Goal: Task Accomplishment & Management: Manage account settings

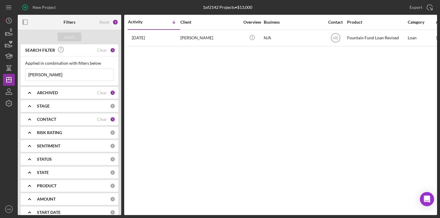
click at [78, 73] on input "sean" at bounding box center [69, 75] width 88 height 12
type input "s"
type input "harcum"
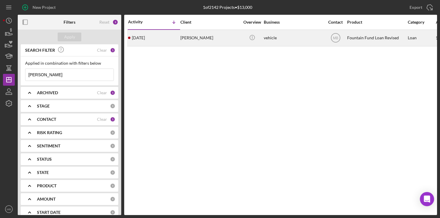
click at [204, 38] on div "Darren Harcum" at bounding box center [210, 38] width 59 height 16
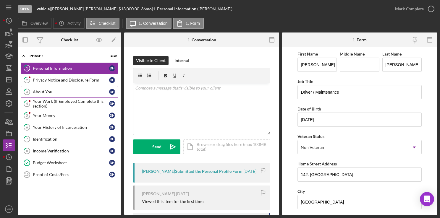
click at [68, 90] on div "About You" at bounding box center [71, 92] width 76 height 5
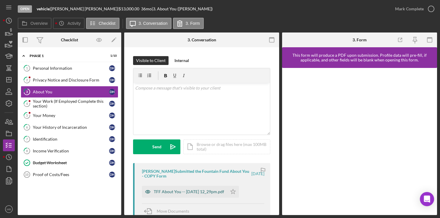
click at [196, 194] on div "TFF About You -- 2025-07-16 12_29pm.pdf" at bounding box center [189, 192] width 70 height 5
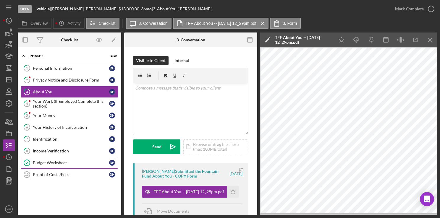
click at [46, 163] on div "Budget Worksheet" at bounding box center [71, 163] width 76 height 5
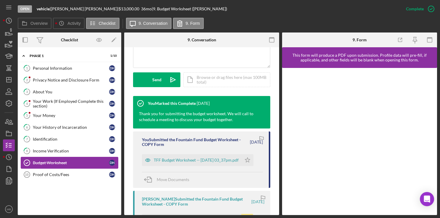
scroll to position [156, 0]
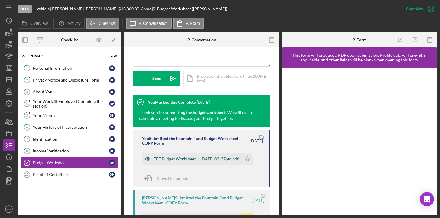
click at [213, 161] on div "TFF Budget Worksheet -- 2025-08-04 03_37pm.pdf" at bounding box center [196, 159] width 85 height 5
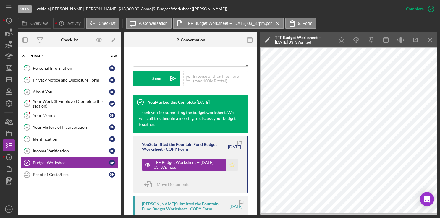
click at [230, 165] on icon "Icon/Star" at bounding box center [232, 165] width 12 height 12
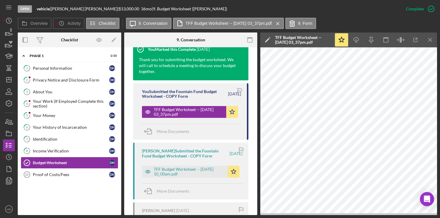
scroll to position [203, 0]
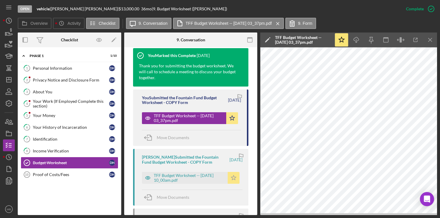
click at [232, 180] on icon "Icon/Star" at bounding box center [234, 178] width 12 height 12
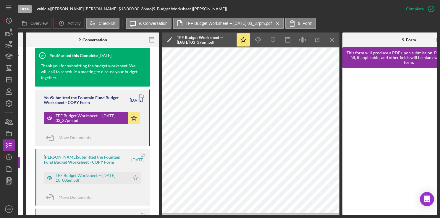
scroll to position [0, 101]
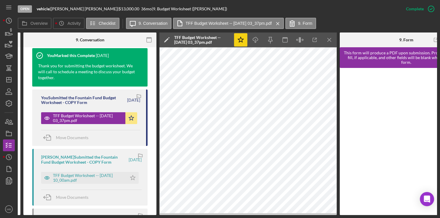
click at [240, 40] on icon "Icon/Star" at bounding box center [240, 39] width 13 height 13
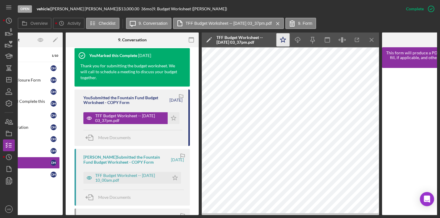
scroll to position [0, 0]
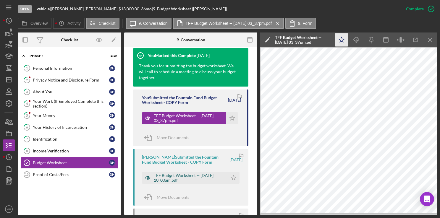
click at [217, 176] on div "TFF Budget Worksheet -- 2025-07-17 10_00am.pdf" at bounding box center [189, 177] width 71 height 9
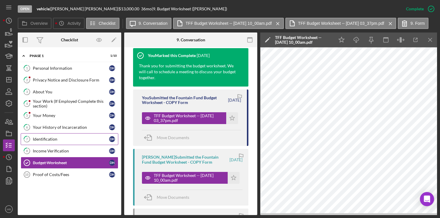
click at [78, 142] on link "7 Identification D H" at bounding box center [70, 139] width 98 height 12
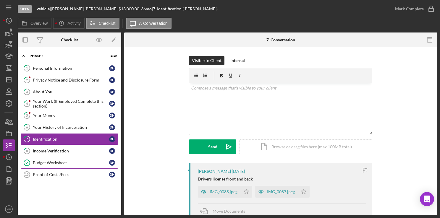
click at [65, 162] on div "Budget Worksheet" at bounding box center [71, 163] width 76 height 5
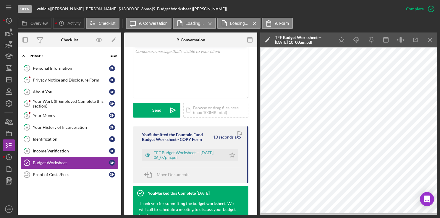
scroll to position [126, 0]
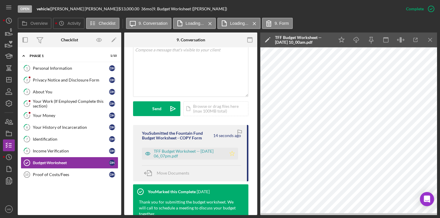
click at [230, 155] on icon "Icon/Star" at bounding box center [232, 154] width 12 height 12
click at [187, 155] on div "TFF Budget Worksheet -- 2025-08-11 06_07pm.pdf" at bounding box center [189, 153] width 70 height 9
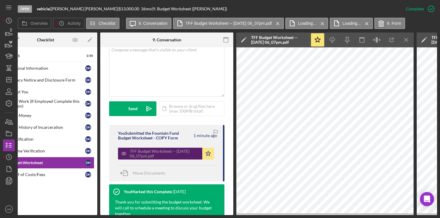
scroll to position [0, 0]
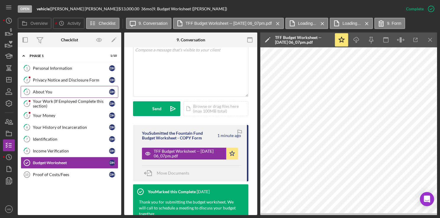
click at [89, 93] on div "About You" at bounding box center [71, 92] width 76 height 5
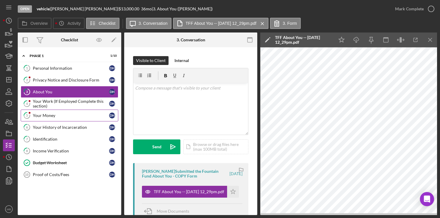
click at [52, 116] on div "Your Money" at bounding box center [71, 115] width 76 height 5
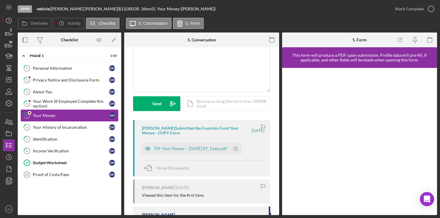
scroll to position [44, 0]
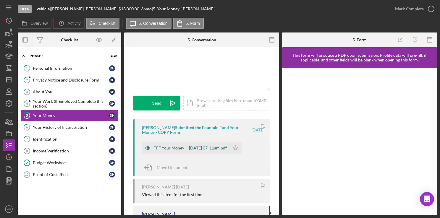
click at [197, 150] on div "TFF Your Money -- 2025-07-17 07_11am.pdf" at bounding box center [190, 148] width 73 height 5
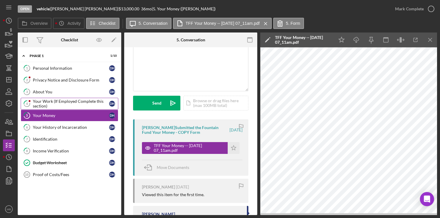
click at [81, 104] on div "Your Work (If Employed Complete this section)" at bounding box center [71, 103] width 76 height 9
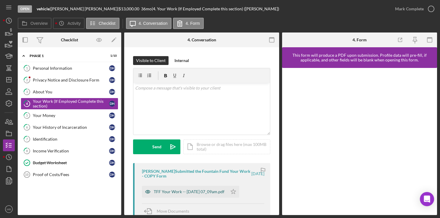
click at [175, 190] on div "TFF Your Work -- 2025-07-17 07_09am.pdf" at bounding box center [189, 192] width 71 height 5
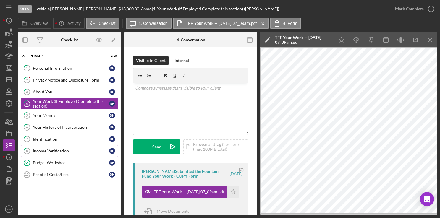
click at [75, 146] on link "8 Income Verification D H" at bounding box center [70, 151] width 98 height 12
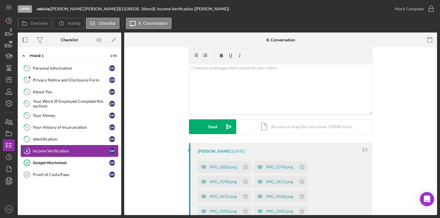
scroll to position [24, 0]
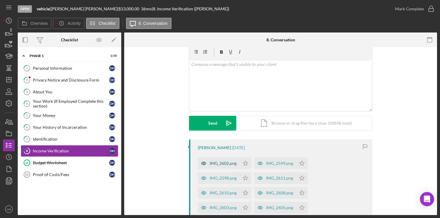
click at [223, 165] on div "IMG_2602.png" at bounding box center [223, 163] width 27 height 5
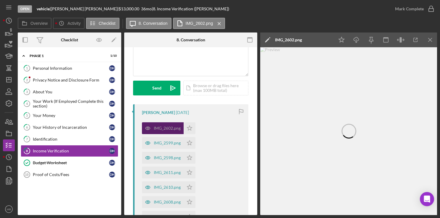
scroll to position [60, 0]
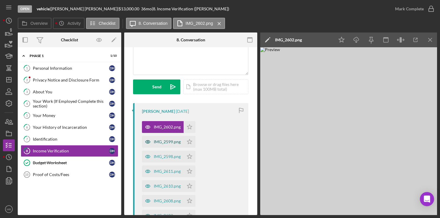
click at [164, 144] on div "IMG_2599.png" at bounding box center [163, 142] width 42 height 12
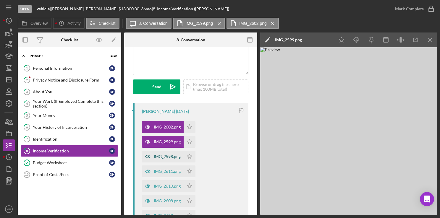
click at [162, 158] on div "IMG_2598.png" at bounding box center [167, 157] width 27 height 5
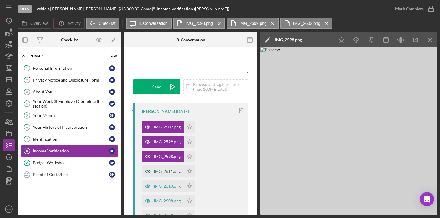
click at [166, 174] on div "IMG_2611.png" at bounding box center [163, 172] width 42 height 12
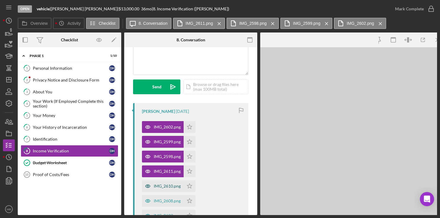
click at [164, 191] on div "IMG_2610.png" at bounding box center [163, 187] width 42 height 12
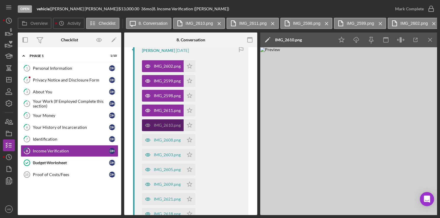
scroll to position [122, 0]
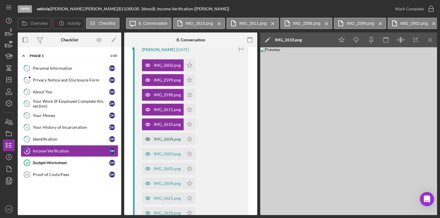
click at [168, 142] on div "IMG_2608.png" at bounding box center [163, 139] width 42 height 12
click at [170, 154] on div "IMG_2603.png" at bounding box center [167, 154] width 27 height 5
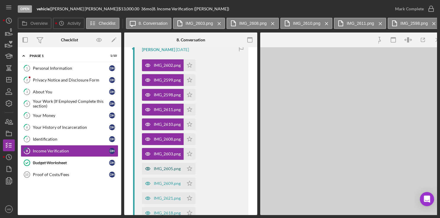
click at [166, 169] on div "IMG_2605.png" at bounding box center [167, 169] width 27 height 5
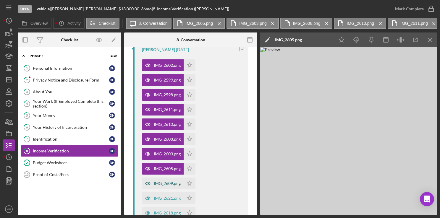
click at [165, 184] on div "IMG_2609.png" at bounding box center [167, 183] width 27 height 5
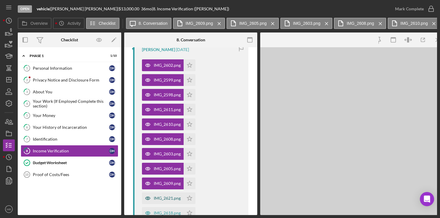
click at [161, 199] on div "IMG_2621.png" at bounding box center [167, 198] width 27 height 5
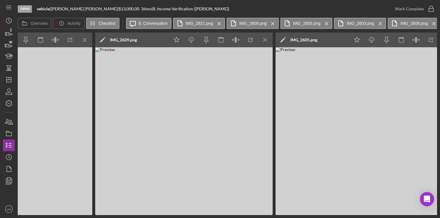
scroll to position [0, 348]
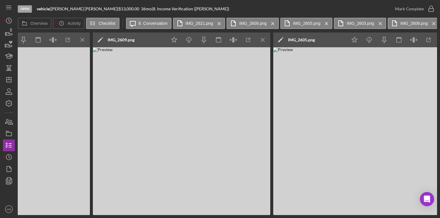
click at [252, 160] on img at bounding box center [182, 131] width 178 height 168
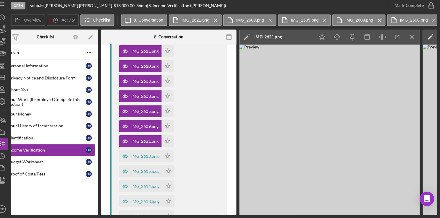
scroll to position [184, 0]
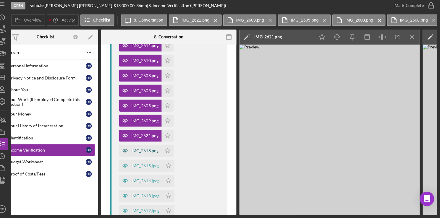
click at [153, 154] on div "IMG_2618.png" at bounding box center [149, 151] width 27 height 5
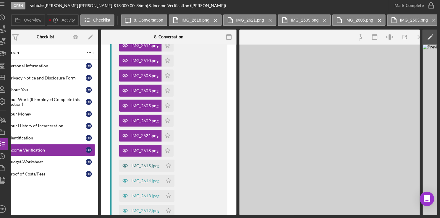
click at [153, 169] on div "IMG_2615.jpeg" at bounding box center [145, 167] width 43 height 12
click at [148, 183] on div "IMG_2614.jpeg" at bounding box center [150, 181] width 28 height 5
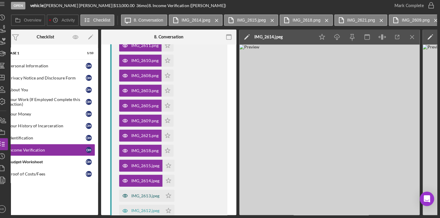
click at [152, 198] on div "IMG_2613.jpeg" at bounding box center [150, 196] width 28 height 5
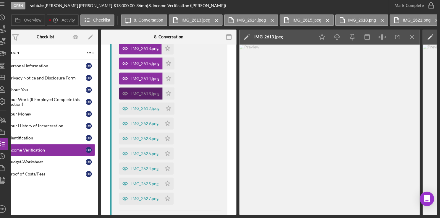
scroll to position [284, 0]
click at [156, 112] on div "IMG_2612.jpeg" at bounding box center [145, 110] width 43 height 12
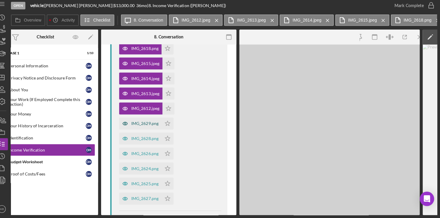
click at [147, 129] on div "IMG_2629.png" at bounding box center [145, 125] width 42 height 12
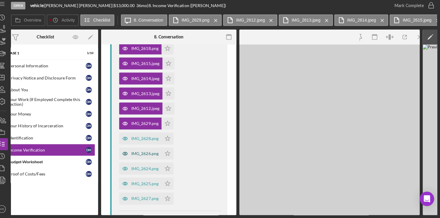
click at [141, 149] on div "IMG_2626.png" at bounding box center [145, 155] width 42 height 12
click at [141, 167] on div "IMG_2624.png" at bounding box center [149, 169] width 27 height 5
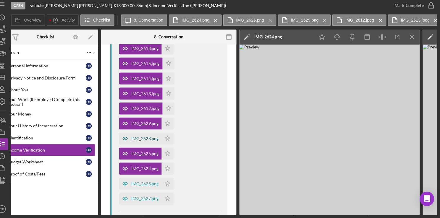
click at [152, 141] on div "IMG_2628.png" at bounding box center [149, 140] width 27 height 5
click at [150, 182] on div "IMG_2625.png" at bounding box center [149, 184] width 27 height 5
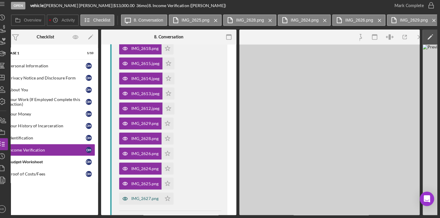
click at [144, 197] on div "IMG_2627.png" at bounding box center [149, 199] width 27 height 5
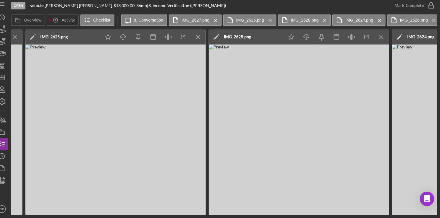
scroll to position [0, 416]
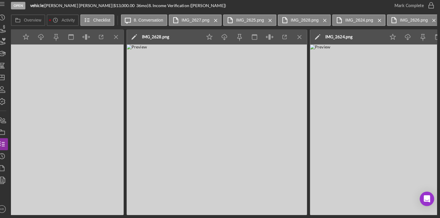
click at [264, 152] on img at bounding box center [221, 131] width 178 height 168
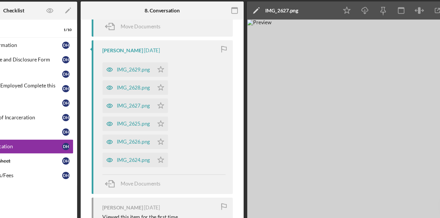
scroll to position [450, 0]
click at [168, 88] on div "IMG_2629.png" at bounding box center [163, 88] width 27 height 5
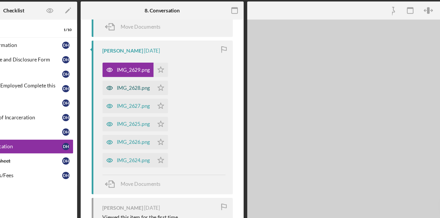
click at [159, 108] on div "IMG_2628.png" at bounding box center [159, 103] width 42 height 12
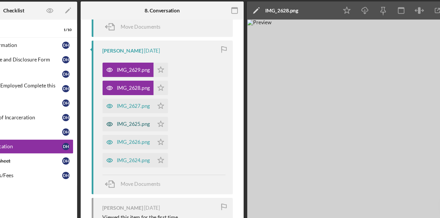
click at [159, 134] on div "IMG_2625.png" at bounding box center [163, 133] width 27 height 5
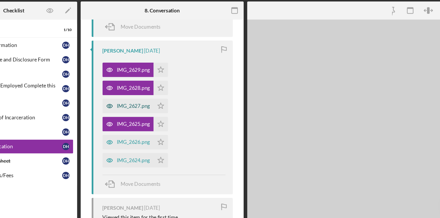
click at [166, 121] on div "IMG_2627.png" at bounding box center [159, 118] width 42 height 12
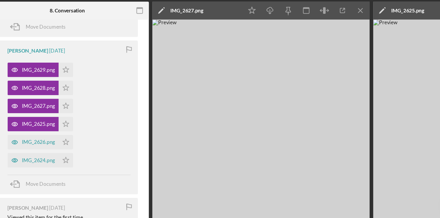
scroll to position [0, 0]
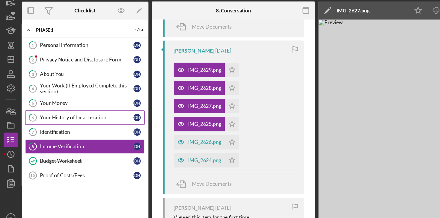
click at [75, 128] on div "Your History of Incarceration" at bounding box center [71, 127] width 76 height 5
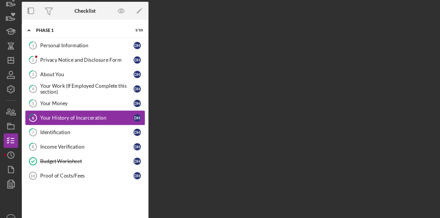
click at [70, 128] on div "Your History of Incarceration" at bounding box center [71, 127] width 76 height 5
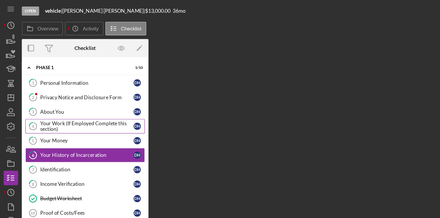
click at [89, 102] on div "Your Work (If Employed Complete this section)" at bounding box center [71, 103] width 76 height 9
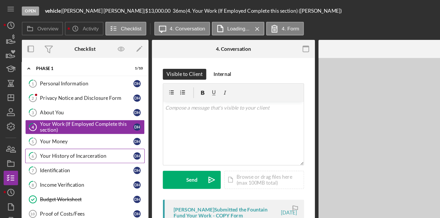
click at [77, 130] on link "6 Your History of Incarceration D H" at bounding box center [70, 128] width 98 height 12
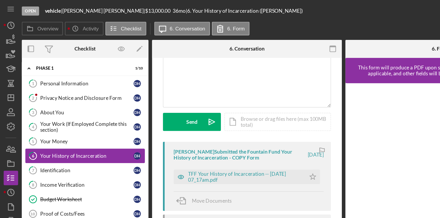
scroll to position [49, 0]
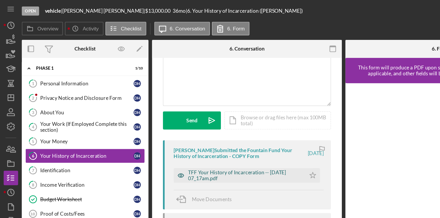
click at [189, 146] on div "TFF Your History of Incarceration -- 2025-07-17 07_17am.pdf" at bounding box center [200, 143] width 93 height 9
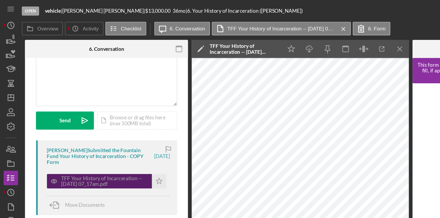
scroll to position [0, 108]
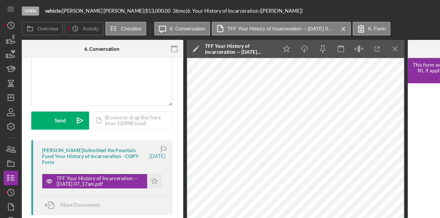
click at [211, 9] on div "Open vehicle | Darren Harcum | $13,000.00 36 mo | 6. Your History of Incarcerat…" at bounding box center [204, 9] width 372 height 18
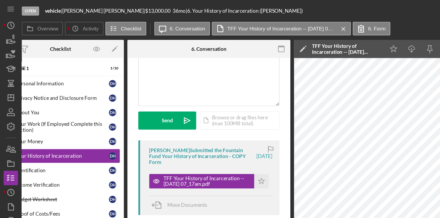
scroll to position [0, 0]
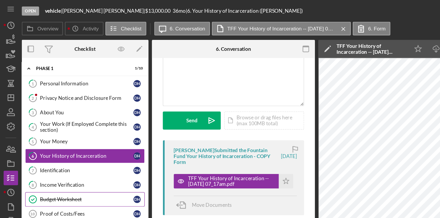
click at [60, 163] on div "Budget Worksheet" at bounding box center [71, 163] width 76 height 5
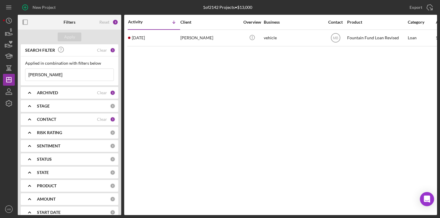
click at [89, 76] on input "harcum" at bounding box center [69, 75] width 88 height 12
type input "h"
type input "brown"
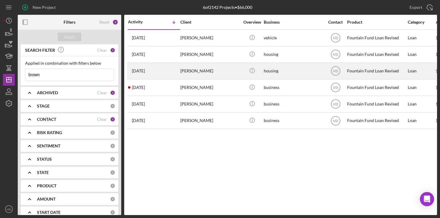
click at [219, 72] on div "[PERSON_NAME]" at bounding box center [210, 71] width 59 height 16
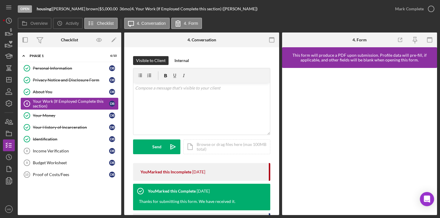
click at [62, 104] on div "Your Work (If Employed Complete this section)" at bounding box center [71, 103] width 76 height 9
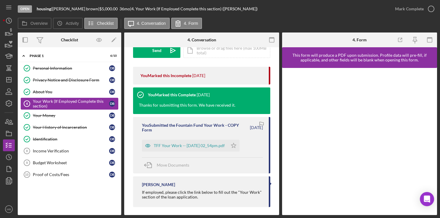
scroll to position [97, 0]
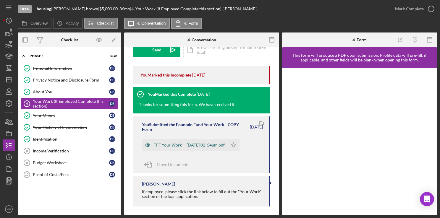
click at [199, 144] on div "TFF Your Work -- 2024-11-14 02_54pm.pdf" at bounding box center [189, 145] width 71 height 5
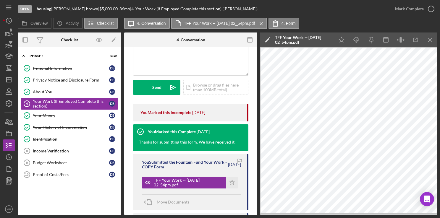
scroll to position [63, 0]
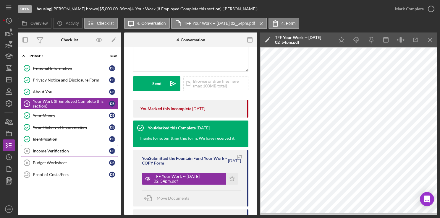
click at [59, 149] on div "Income Verification" at bounding box center [71, 151] width 76 height 5
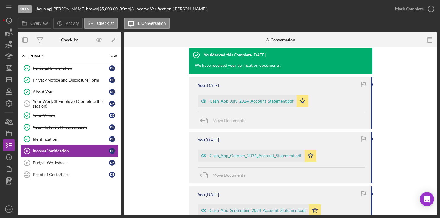
scroll to position [138, 0]
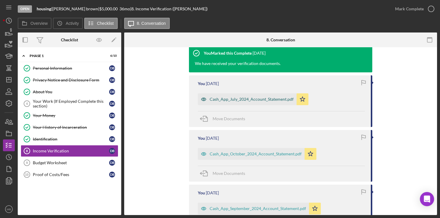
click at [260, 100] on div "Cash_App_July_2024_Account_Statement.pdf" at bounding box center [252, 99] width 84 height 5
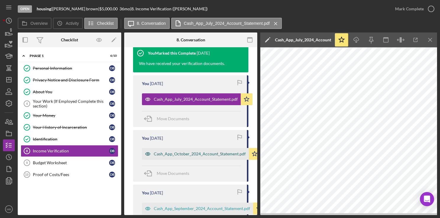
click at [206, 157] on div "Cash_App_October_2024_Account_Statement.pdf" at bounding box center [195, 154] width 107 height 12
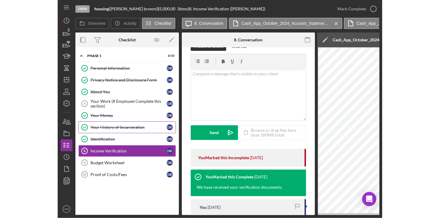
scroll to position [13, 0]
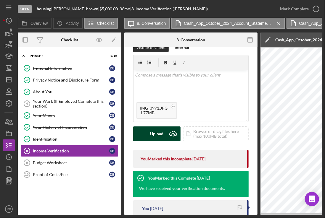
click at [155, 136] on div "Upload" at bounding box center [156, 134] width 13 height 15
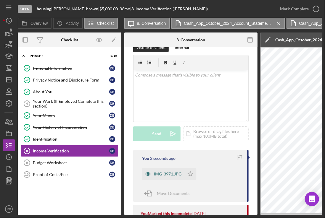
click at [173, 171] on div "IMG_3971.JPG" at bounding box center [163, 174] width 42 height 12
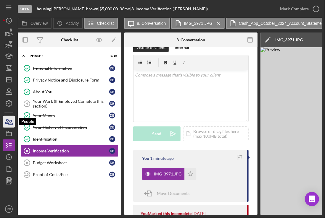
click at [9, 123] on icon "button" at bounding box center [11, 122] width 4 height 4
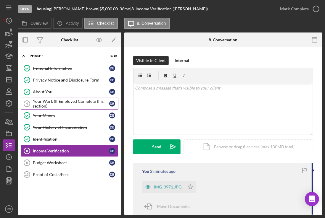
click at [49, 101] on div "Your Work (If Employed Complete this section)" at bounding box center [71, 103] width 76 height 9
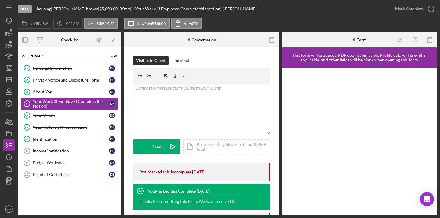
click at [70, 100] on div "Your Work (If Employed Complete this section)" at bounding box center [71, 103] width 76 height 9
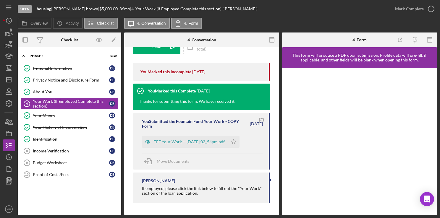
scroll to position [102, 0]
click at [193, 142] on div "TFF Your Work -- 2024-11-14 02_54pm.pdf" at bounding box center [189, 142] width 71 height 5
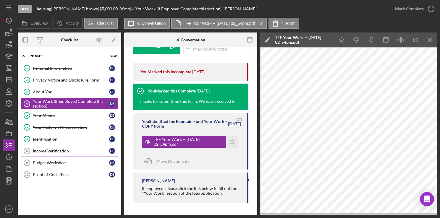
click at [62, 150] on div "Income Verification" at bounding box center [71, 151] width 76 height 5
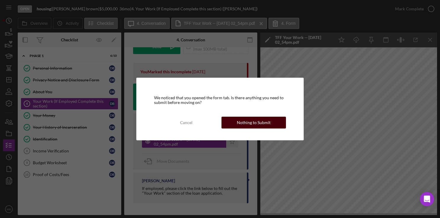
click at [249, 117] on div "Nothing to Submit" at bounding box center [254, 123] width 34 height 12
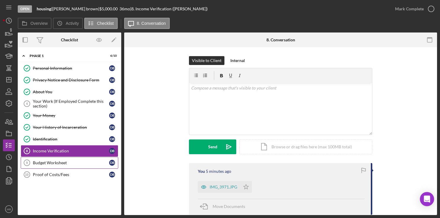
click at [66, 162] on div "Budget Worksheet" at bounding box center [71, 163] width 76 height 5
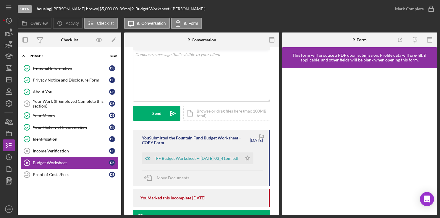
scroll to position [34, 0]
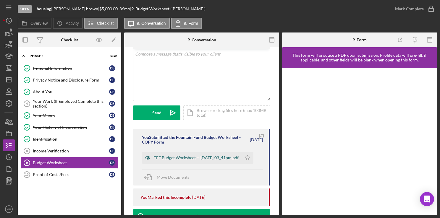
click at [221, 159] on div "TFF Budget Worksheet -- 2025-07-21 03_41pm.pdf" at bounding box center [196, 158] width 85 height 5
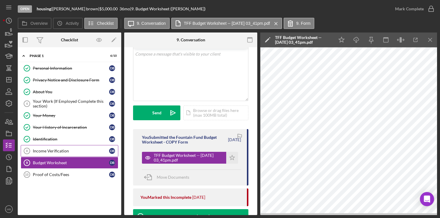
click at [79, 147] on link "Income Verification 8 Income Verification d b" at bounding box center [70, 151] width 98 height 12
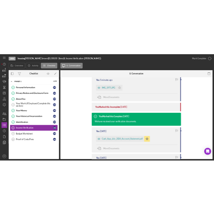
scroll to position [119, 0]
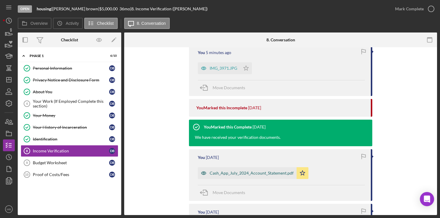
click at [258, 174] on div "Cash_App_July_2024_Account_Statement.pdf" at bounding box center [252, 173] width 84 height 5
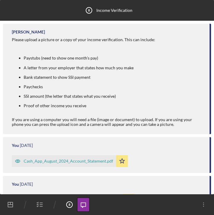
scroll to position [207, 0]
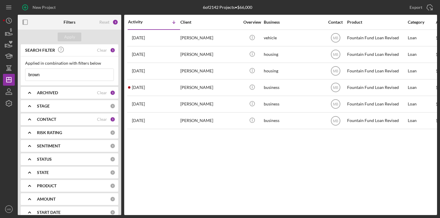
click at [48, 73] on input "brown" at bounding box center [69, 75] width 88 height 12
type input "b"
type input "[PERSON_NAME]"
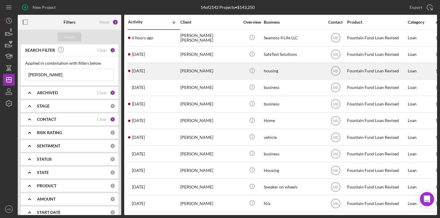
click at [189, 72] on div "[PERSON_NAME]" at bounding box center [210, 71] width 59 height 16
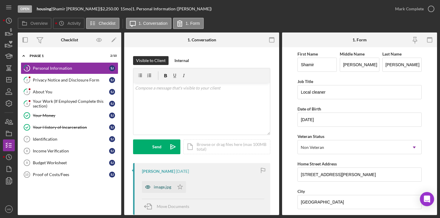
click at [164, 186] on div "image.jpg" at bounding box center [162, 187] width 17 height 5
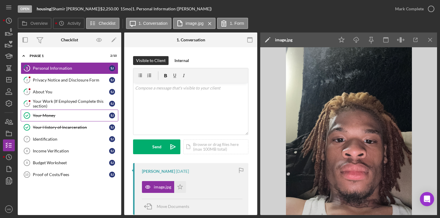
click at [66, 113] on div "Your Money" at bounding box center [71, 115] width 76 height 5
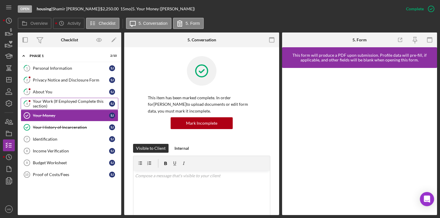
click at [65, 100] on div "Your Work (If Employed Complete this section)" at bounding box center [71, 103] width 76 height 9
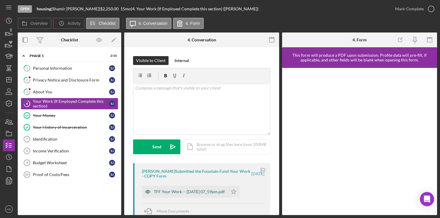
click at [170, 190] on div "TFF Your Work -- [DATE] 07_59pm.pdf" at bounding box center [189, 192] width 71 height 5
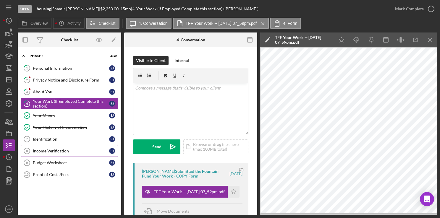
click at [58, 149] on div "Income Verification" at bounding box center [71, 151] width 76 height 5
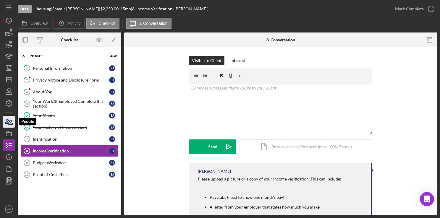
click at [9, 124] on icon "button" at bounding box center [8, 122] width 15 height 15
